Goal: Task Accomplishment & Management: Use online tool/utility

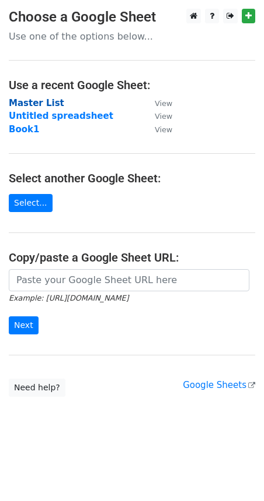
click at [38, 104] on strong "Master List" at bounding box center [36, 103] width 55 height 10
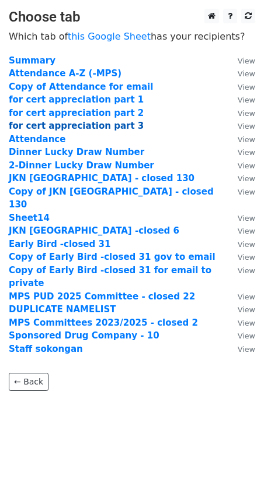
click at [50, 124] on strong "for cert appreciation part 3" at bounding box center [76, 126] width 135 height 10
